Goal: Information Seeking & Learning: Learn about a topic

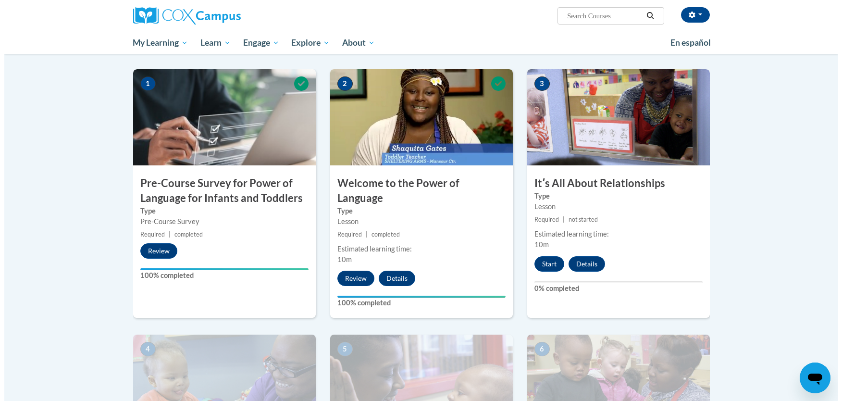
scroll to position [166, 0]
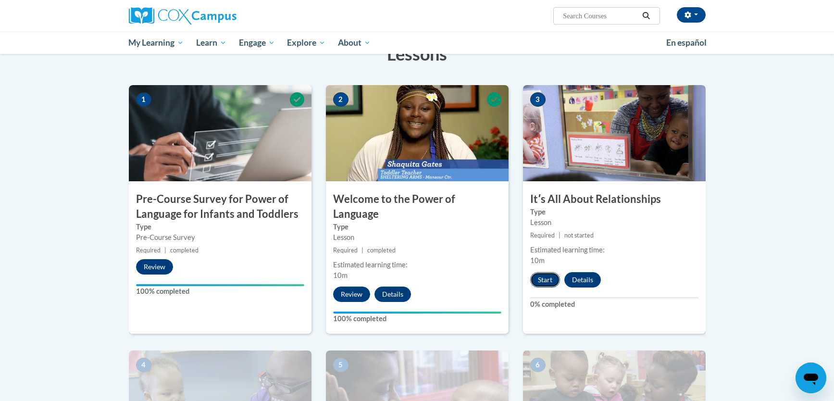
click at [546, 280] on button "Start" at bounding box center [545, 279] width 30 height 15
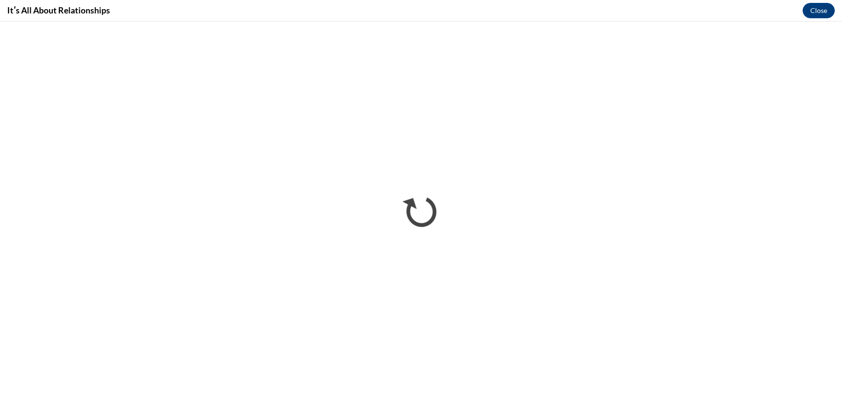
scroll to position [0, 0]
